Goal: Navigation & Orientation: Find specific page/section

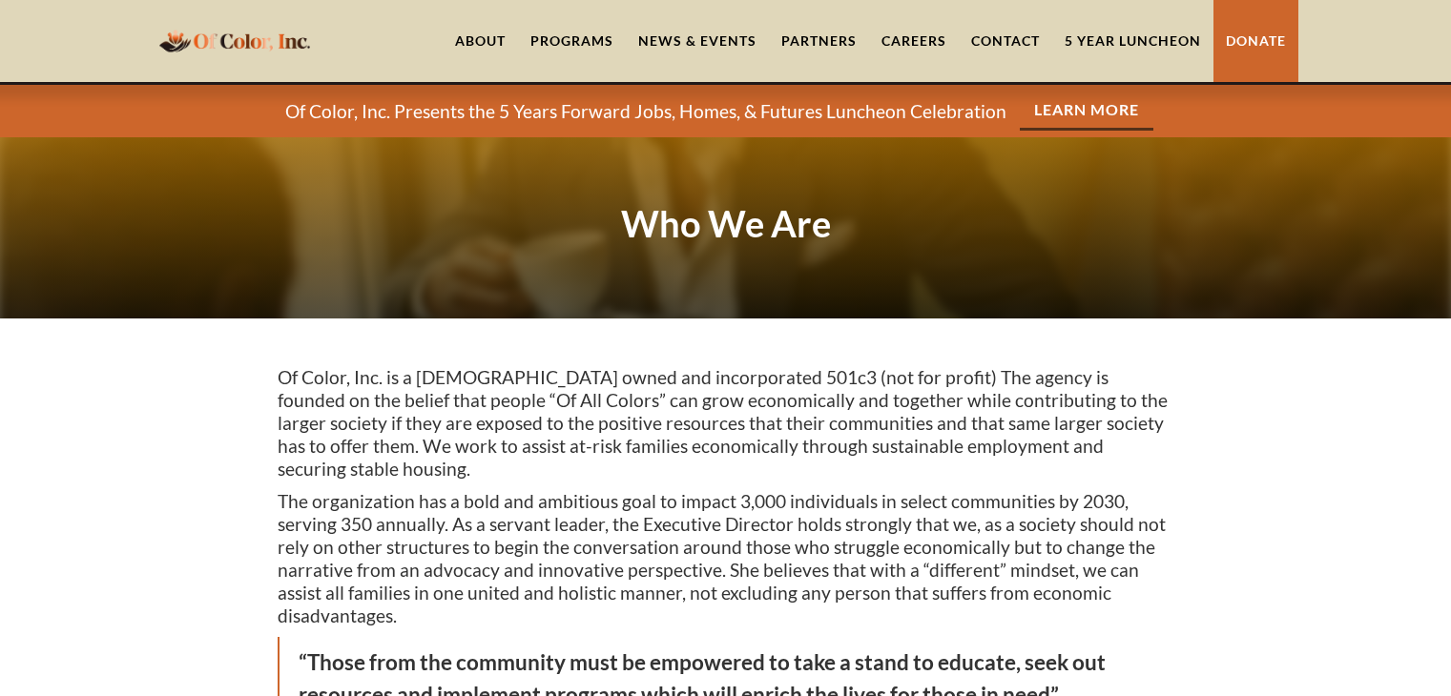
scroll to position [55, 0]
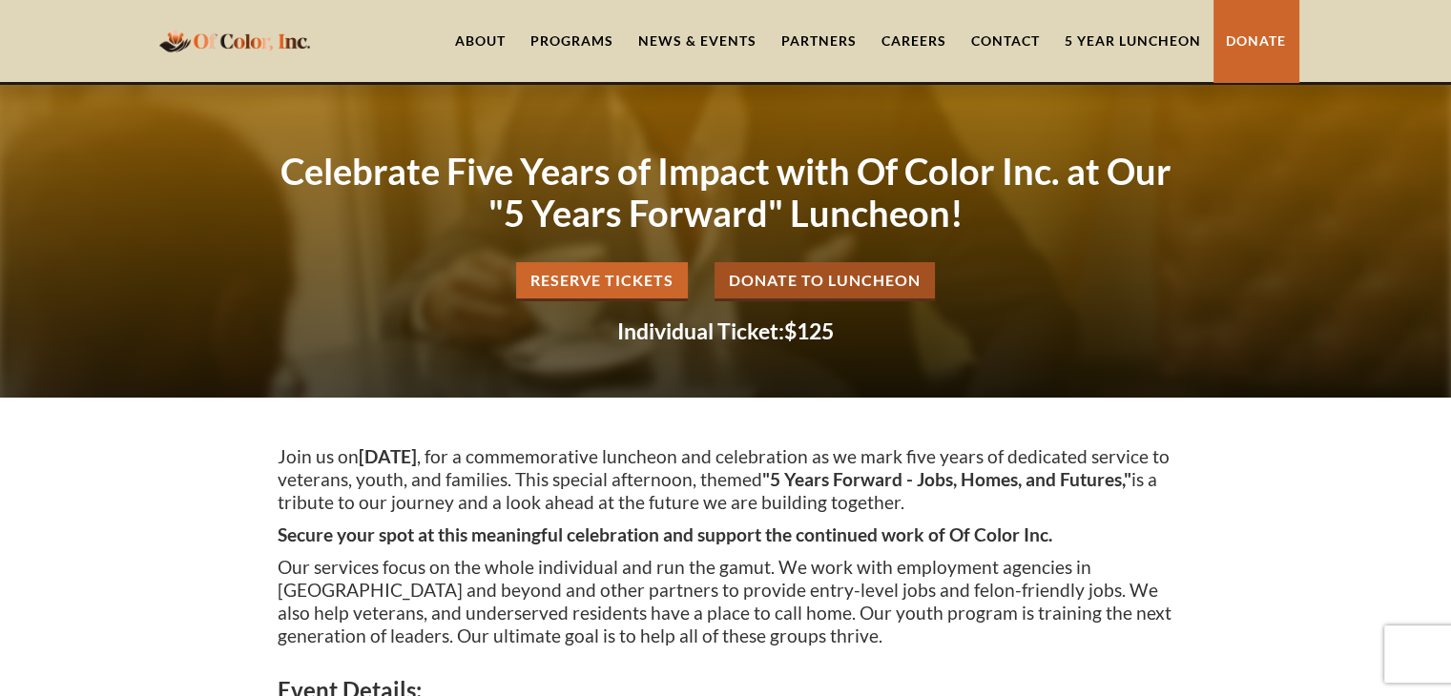
click at [479, 40] on link "About" at bounding box center [480, 41] width 75 height 82
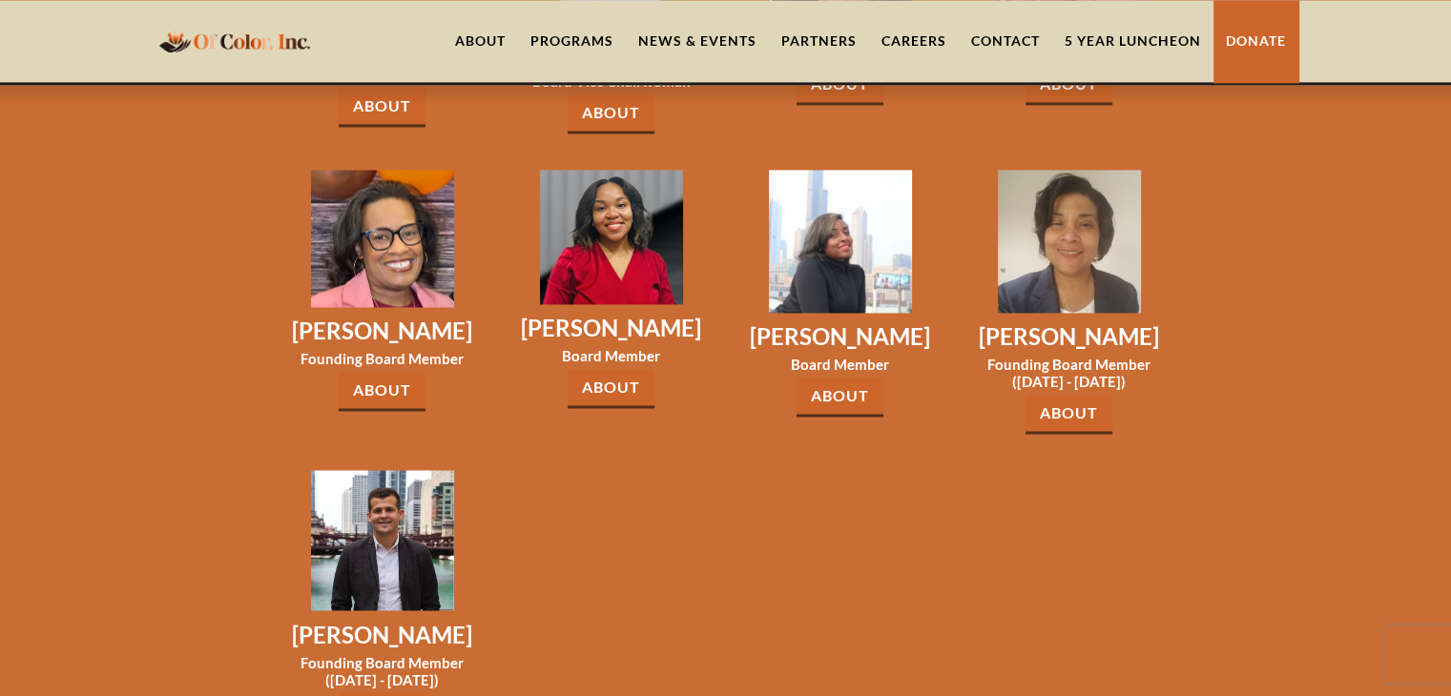
scroll to position [3091, 0]
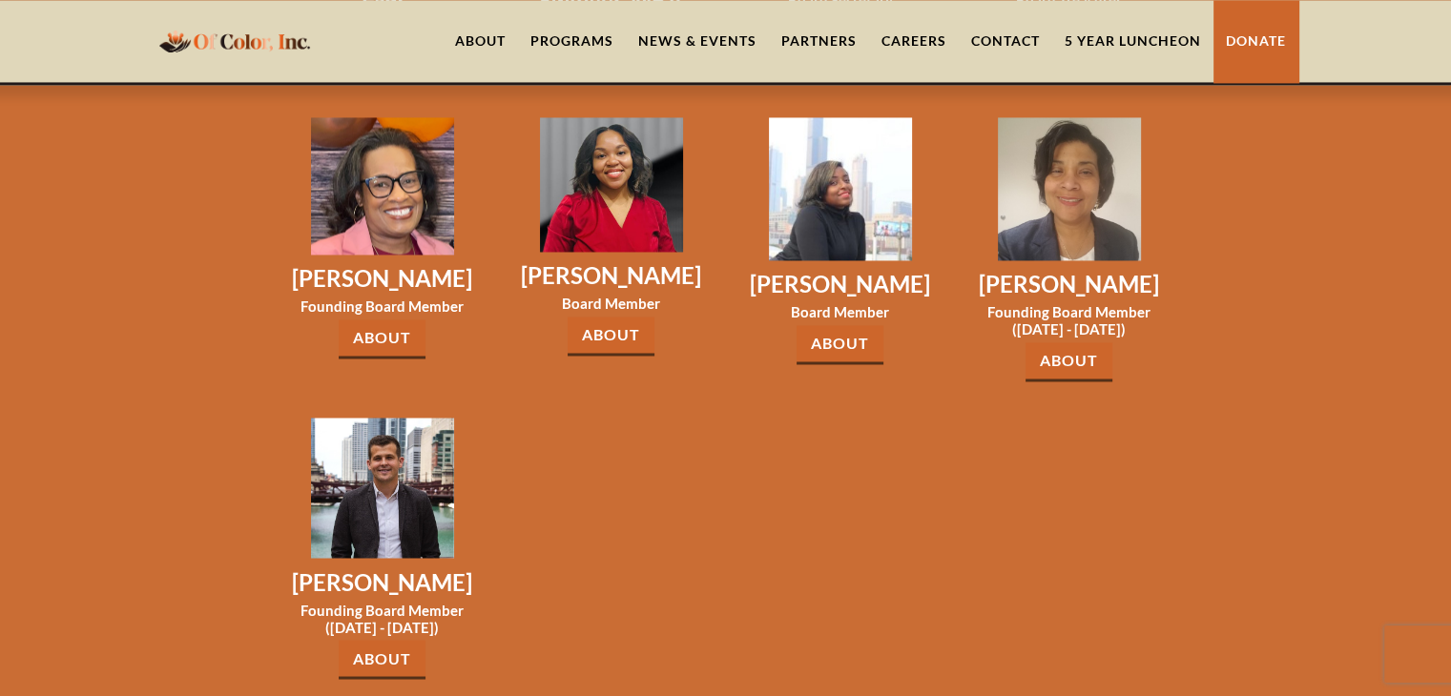
click at [1094, 37] on link "5 Year Luncheon" at bounding box center [1132, 41] width 161 height 82
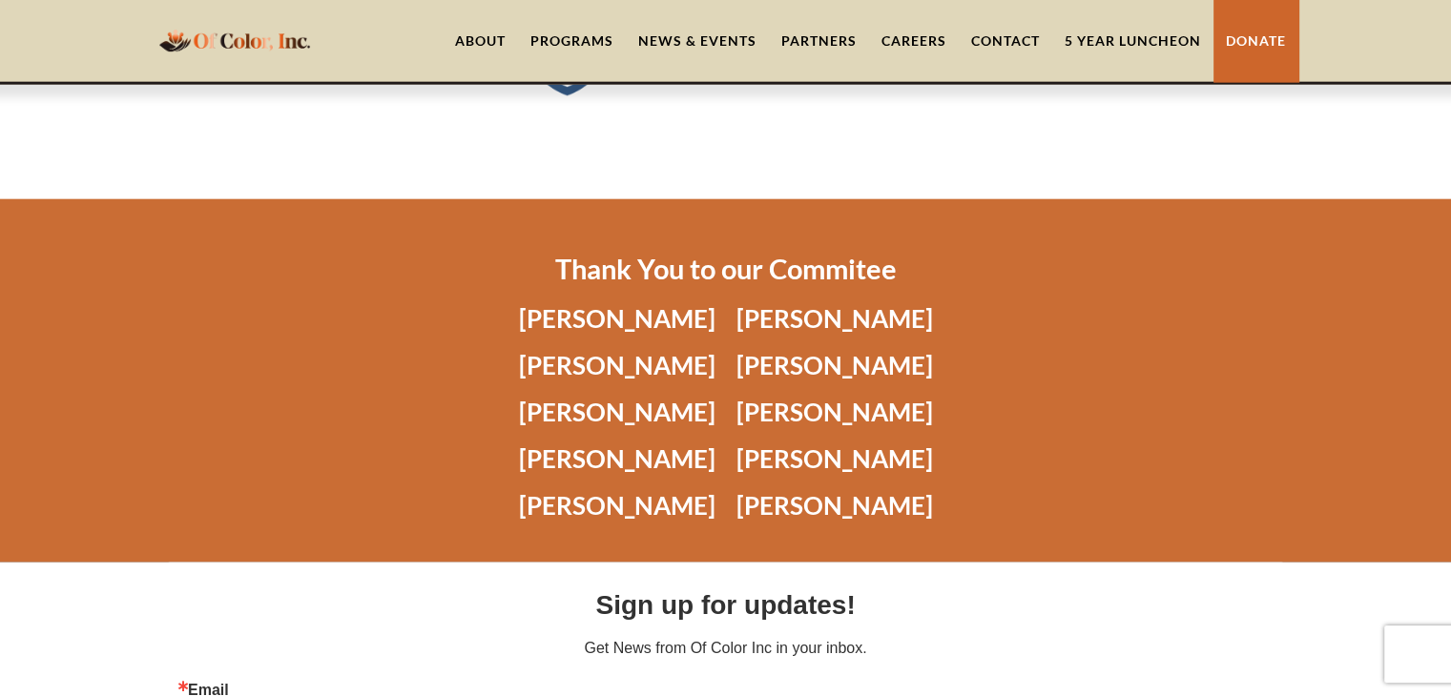
scroll to position [4253, 0]
